Goal: Transaction & Acquisition: Download file/media

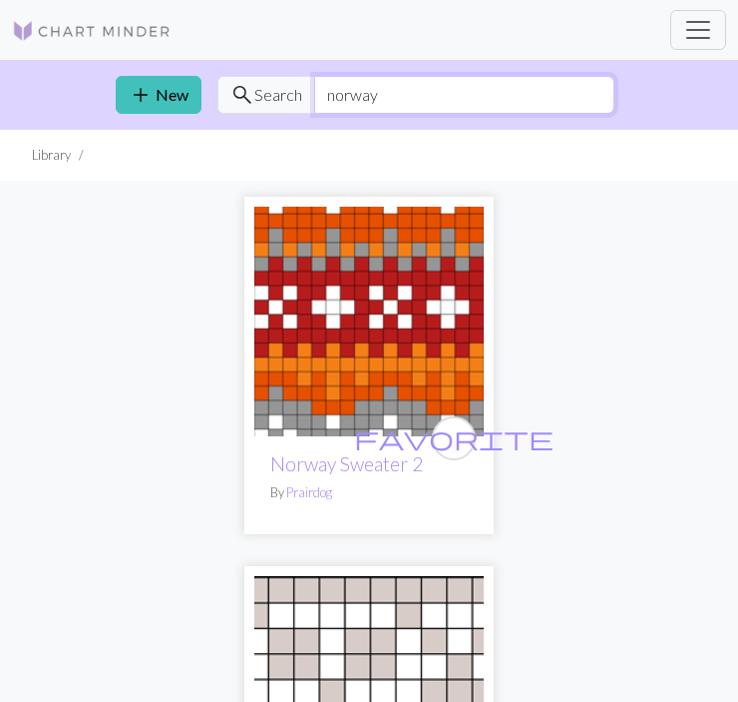
click at [390, 91] on input "norway" at bounding box center [464, 95] width 300 height 38
type input "tree"
click at [281, 103] on span "Search" at bounding box center [278, 95] width 48 height 24
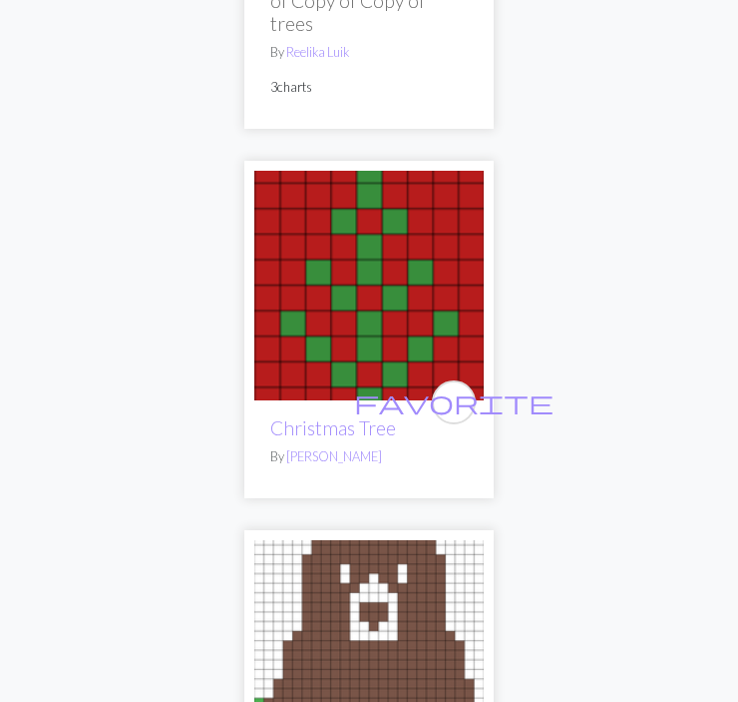
scroll to position [2543, 0]
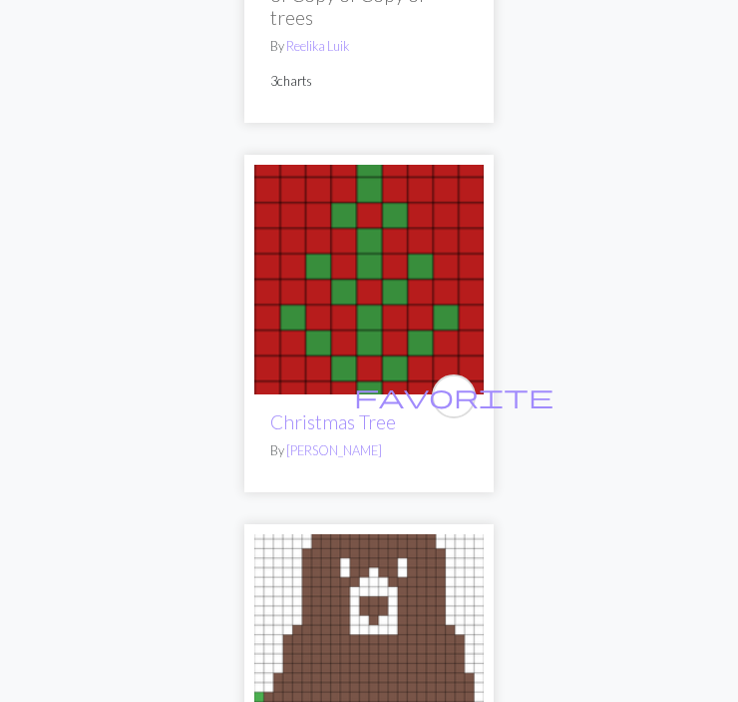
click at [389, 281] on img at bounding box center [369, 280] width 230 height 230
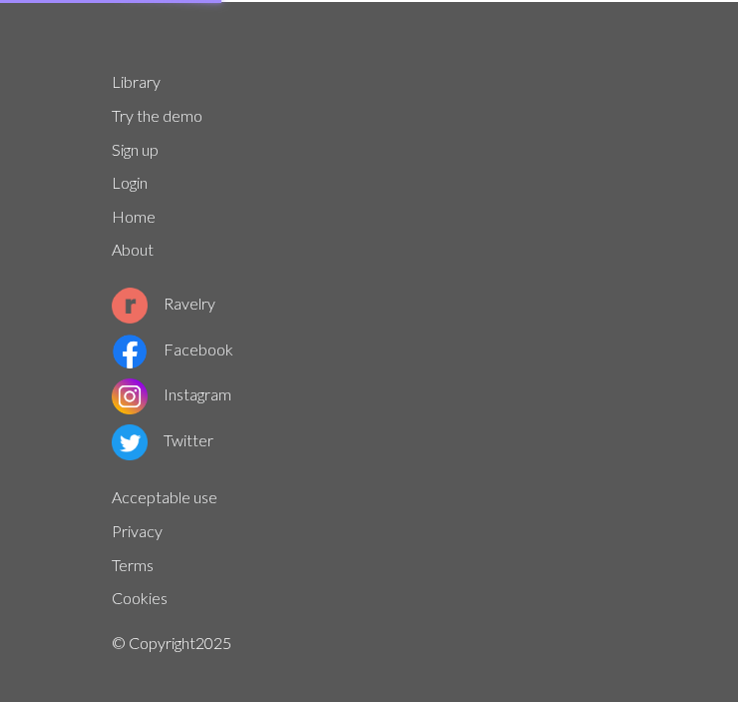
scroll to position [2, 0]
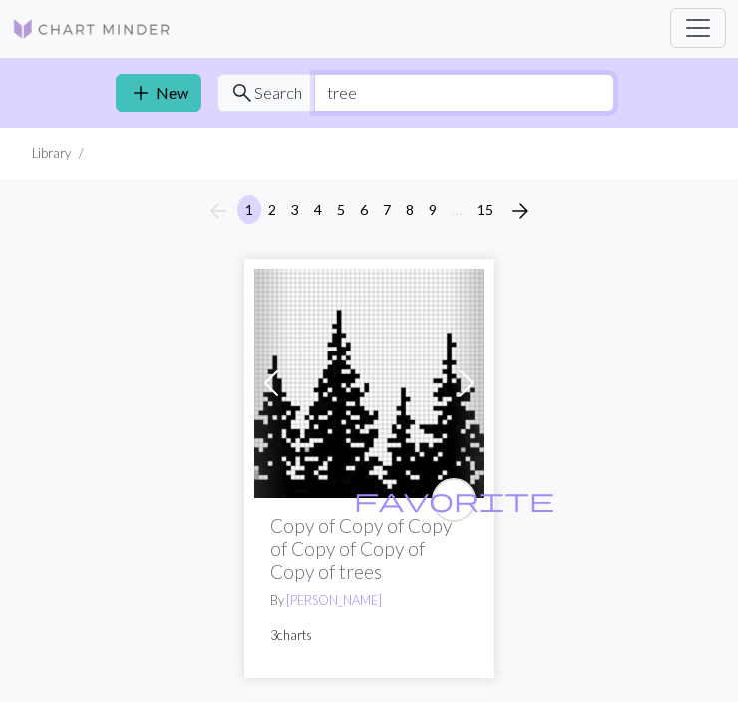
click at [351, 85] on input "tree" at bounding box center [464, 93] width 300 height 38
type input "christmas tree"
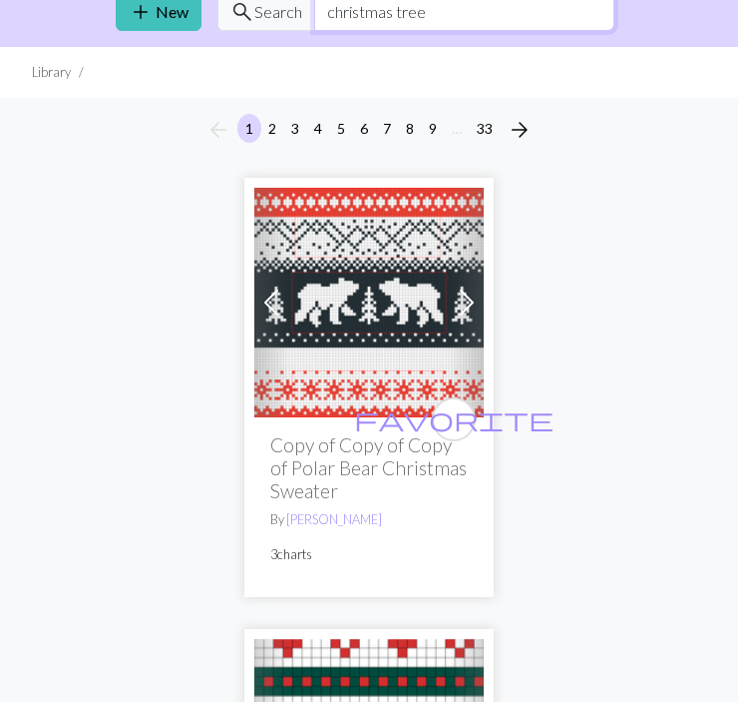
scroll to position [97, 0]
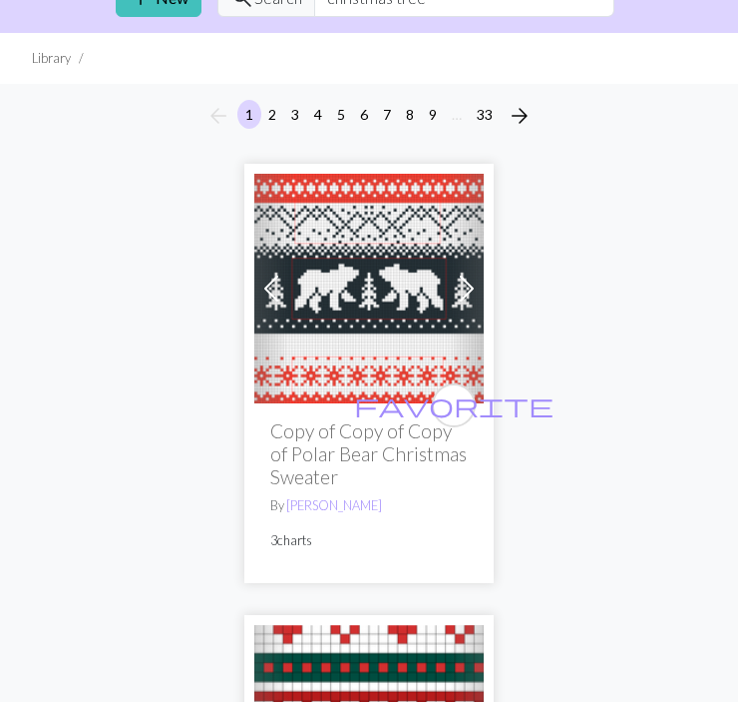
click at [319, 326] on img at bounding box center [369, 289] width 230 height 230
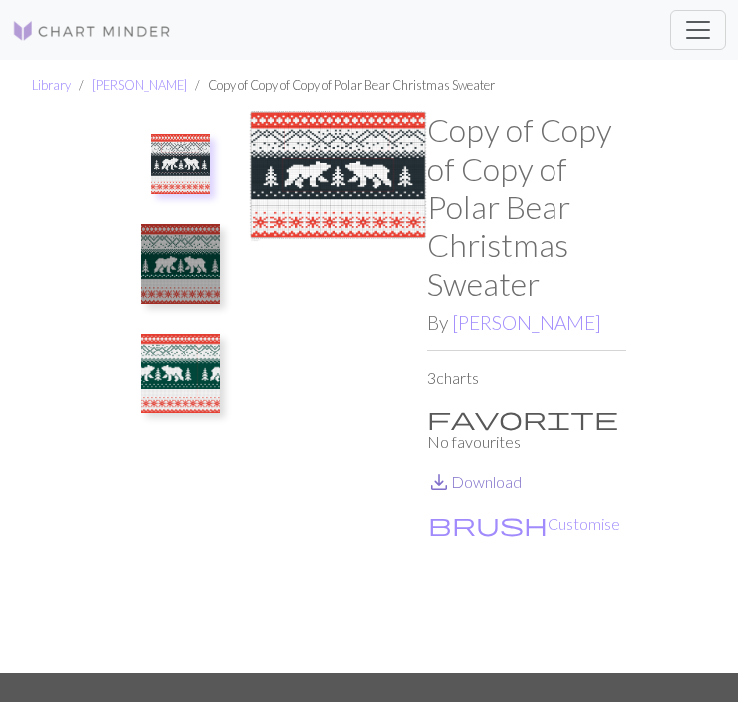
click at [467, 472] on link "save_alt Download" at bounding box center [474, 481] width 95 height 19
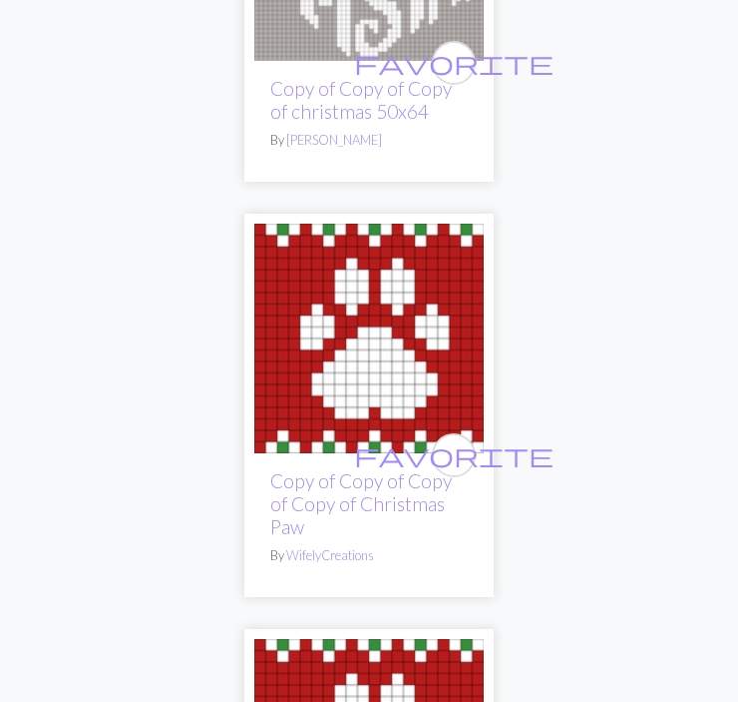
scroll to position [4730, 0]
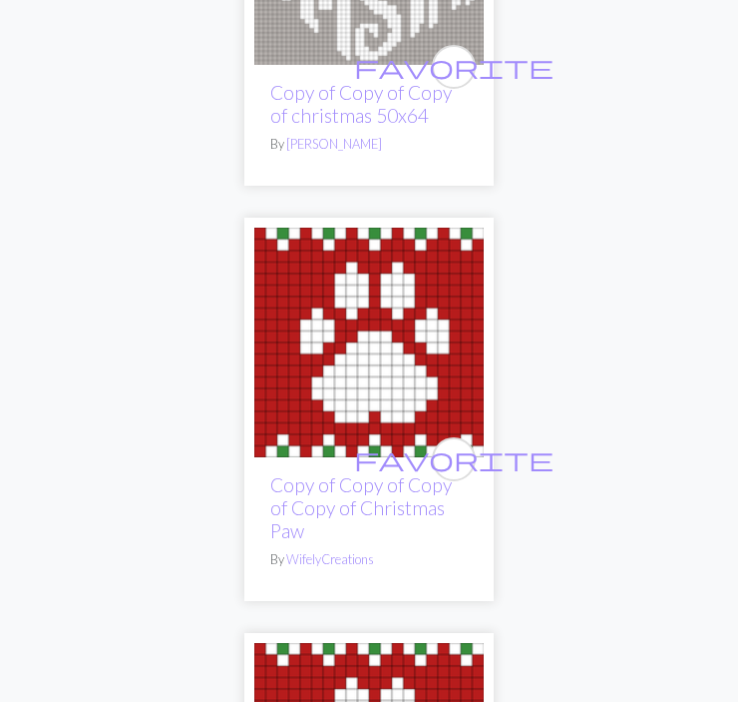
click at [368, 343] on img at bounding box center [369, 343] width 230 height 230
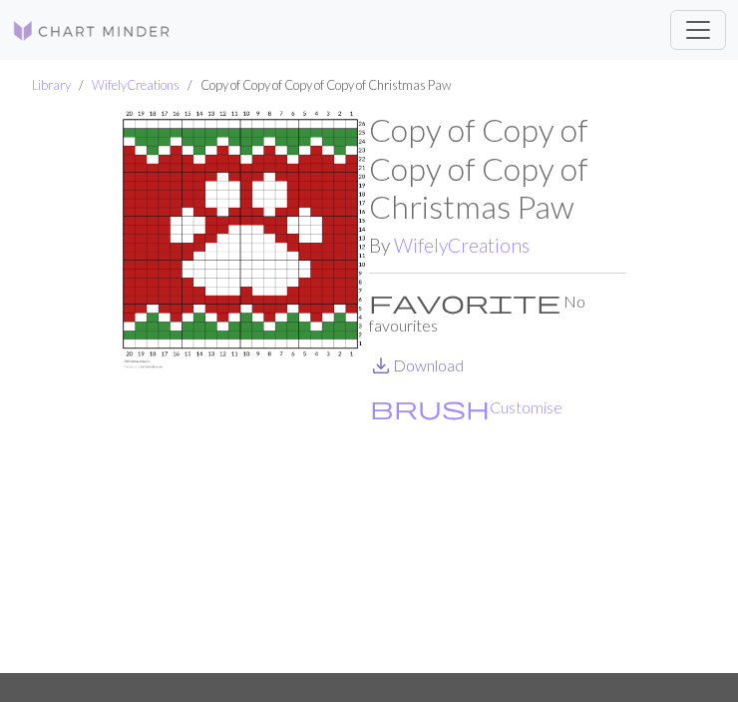
click at [426, 355] on link "save_alt Download" at bounding box center [416, 364] width 95 height 19
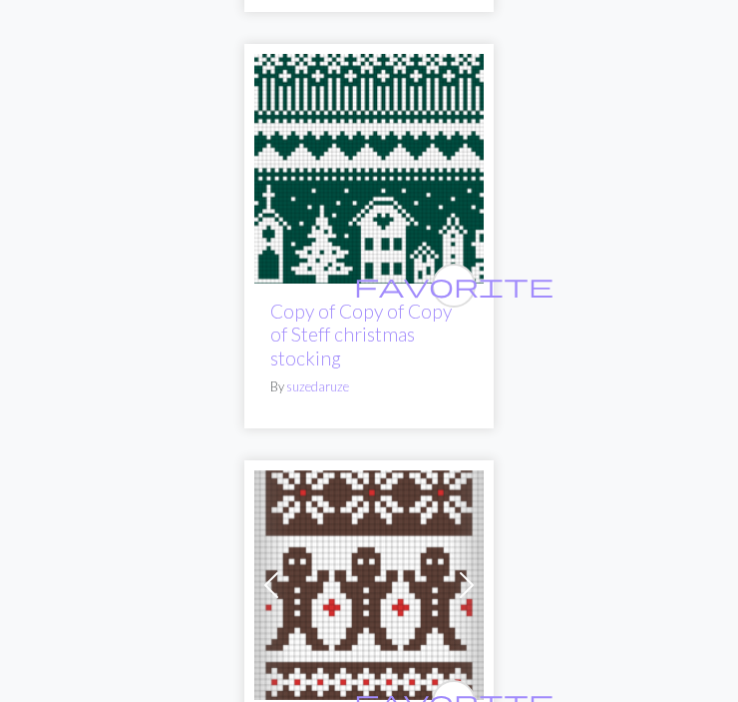
scroll to position [12982, 0]
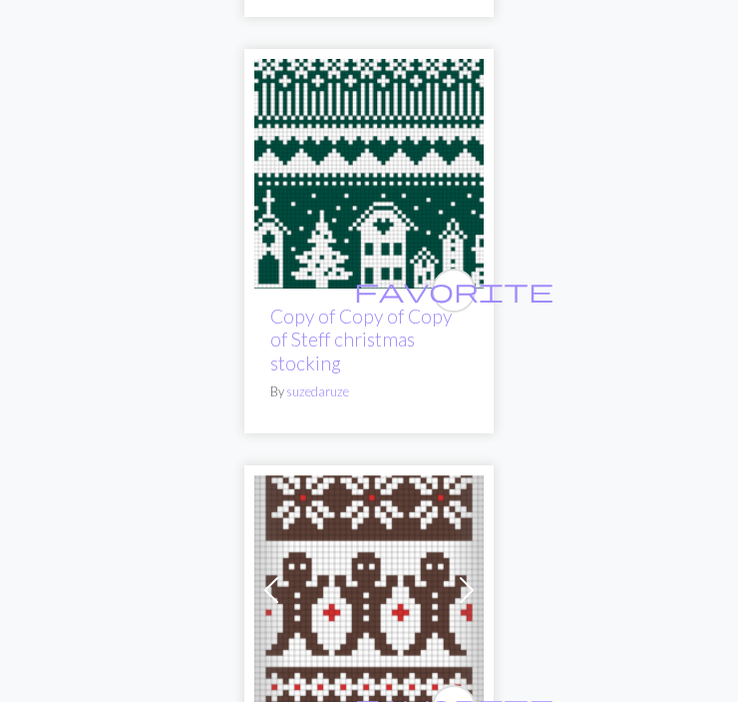
click at [310, 171] on img at bounding box center [369, 174] width 230 height 230
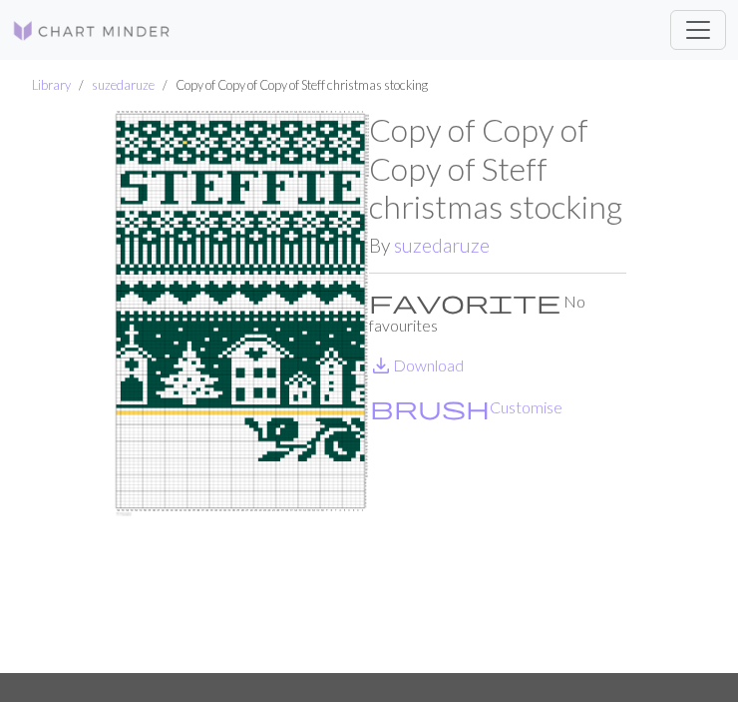
click at [264, 331] on img at bounding box center [240, 391] width 257 height 561
click at [415, 355] on link "save_alt Download" at bounding box center [416, 364] width 95 height 19
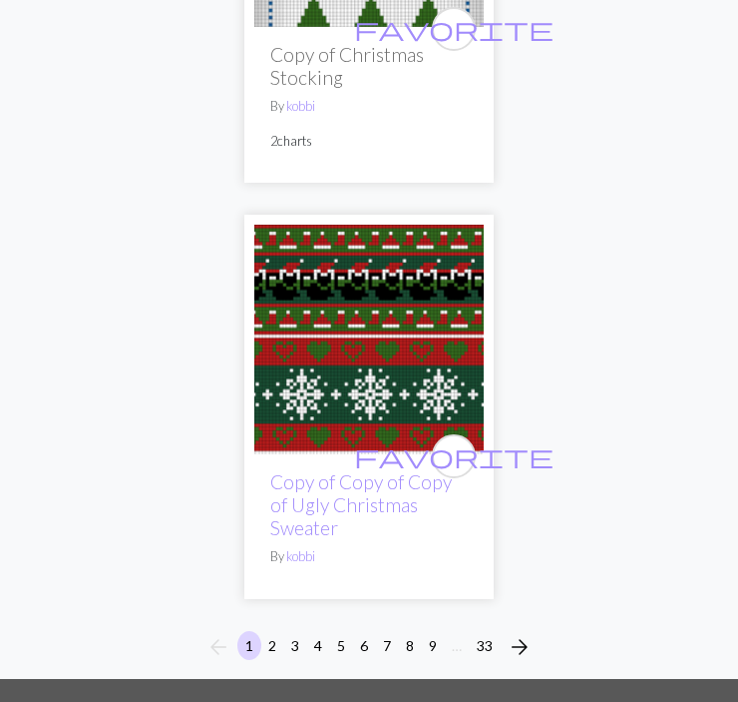
scroll to position [20482, 0]
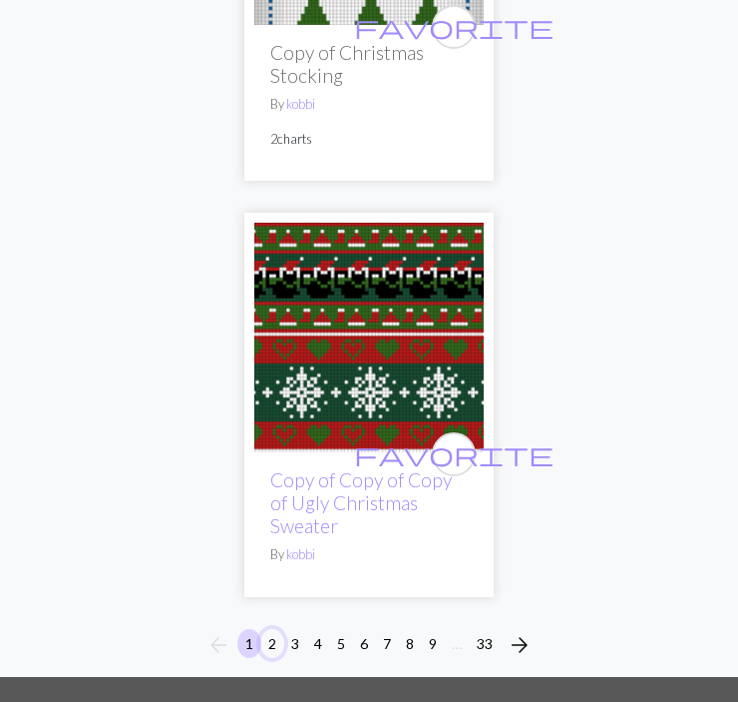
click at [276, 629] on button "2" at bounding box center [272, 643] width 24 height 29
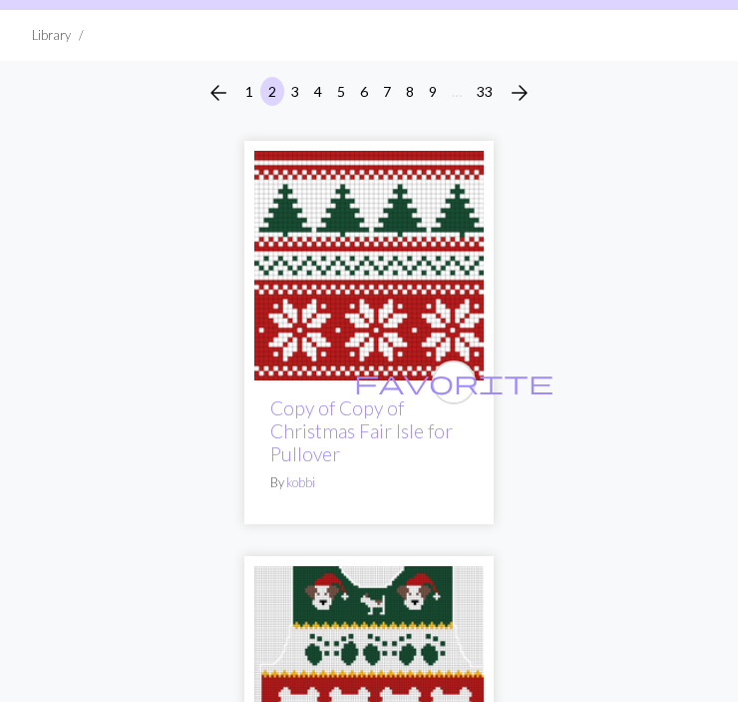
scroll to position [115, 0]
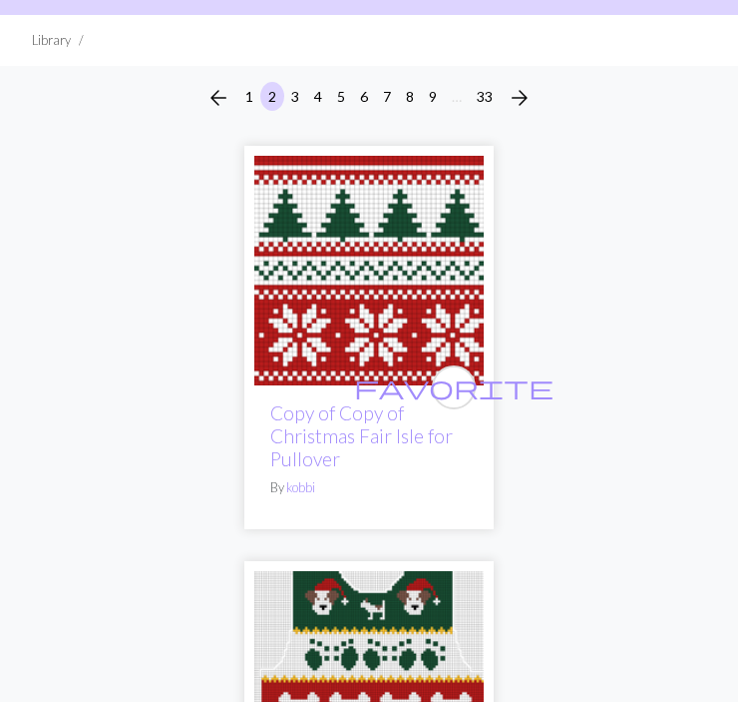
click at [339, 238] on img at bounding box center [369, 271] width 230 height 230
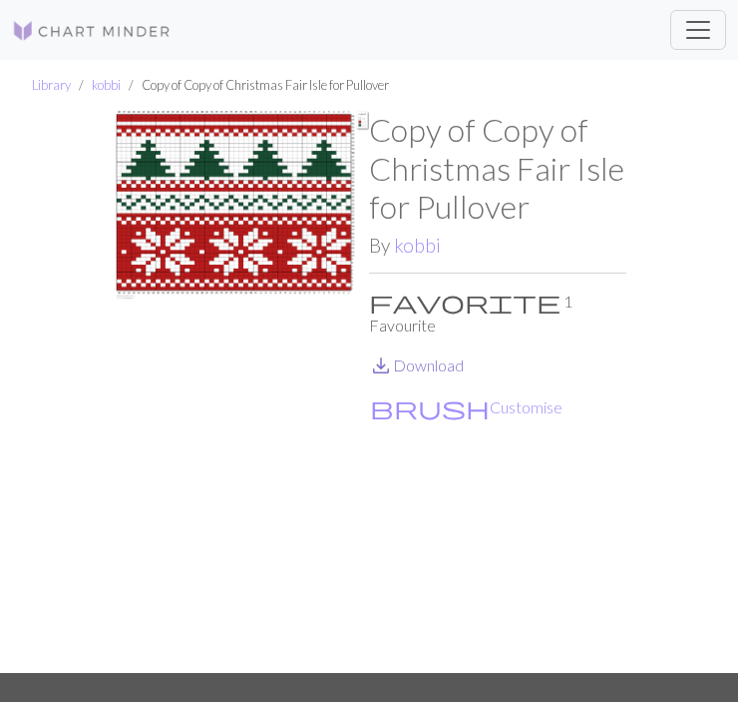
click at [437, 355] on link "save_alt Download" at bounding box center [416, 364] width 95 height 19
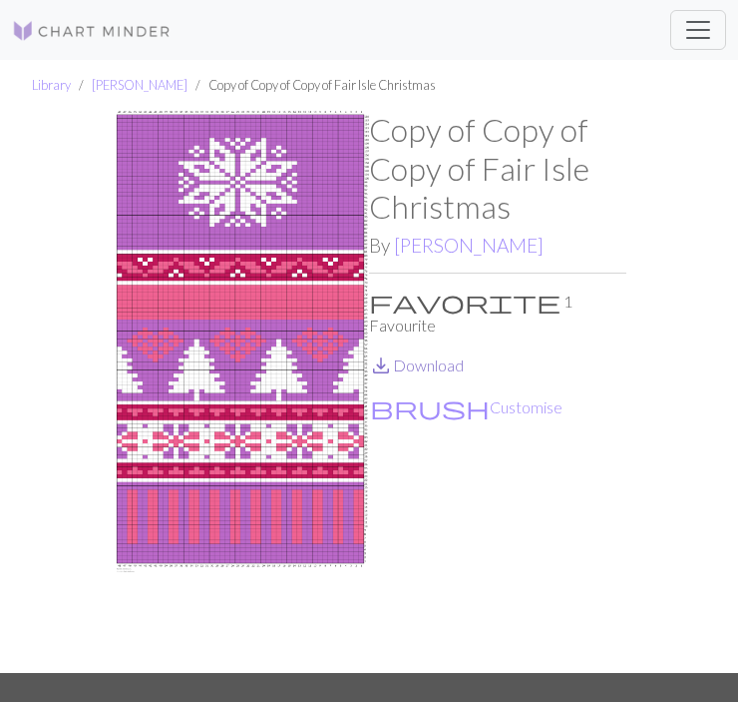
click at [415, 355] on link "save_alt Download" at bounding box center [416, 364] width 95 height 19
